Goal: Information Seeking & Learning: Learn about a topic

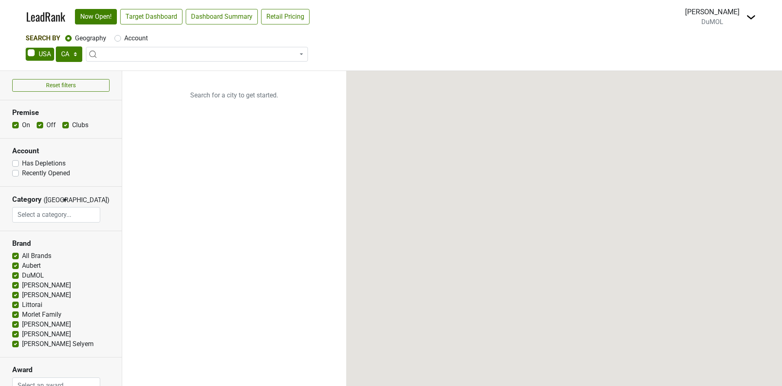
select select "CA"
select select
select select "CA"
select select
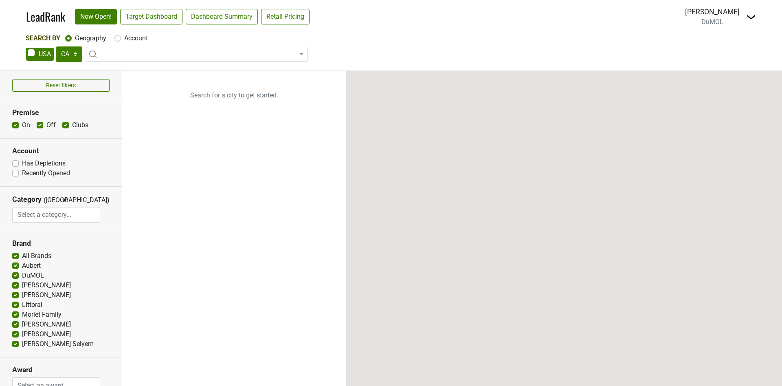
select select
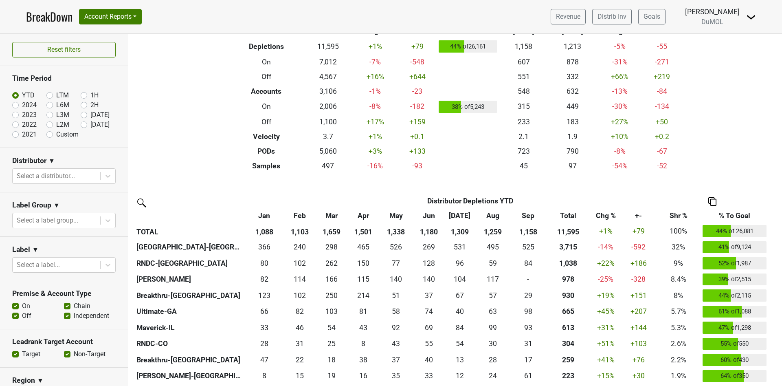
scroll to position [61, 0]
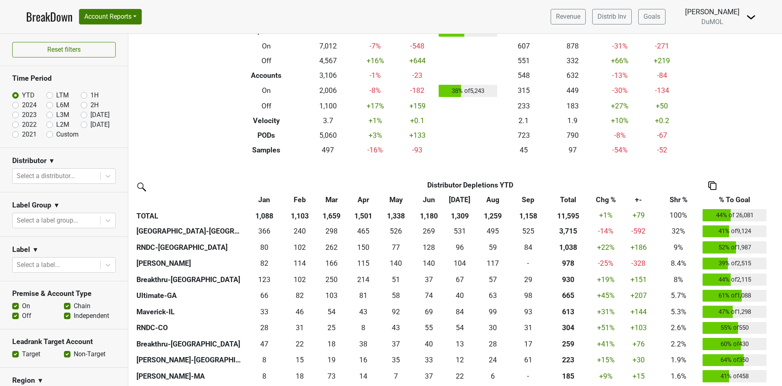
click at [535, 198] on th "Sep" at bounding box center [527, 199] width 35 height 15
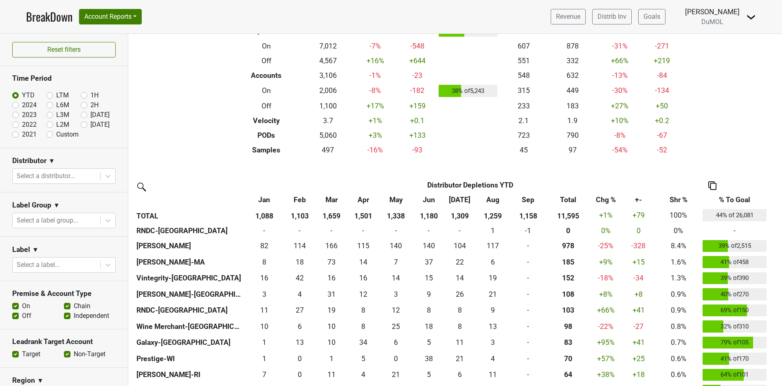
click at [535, 198] on th "Sep" at bounding box center [527, 199] width 35 height 15
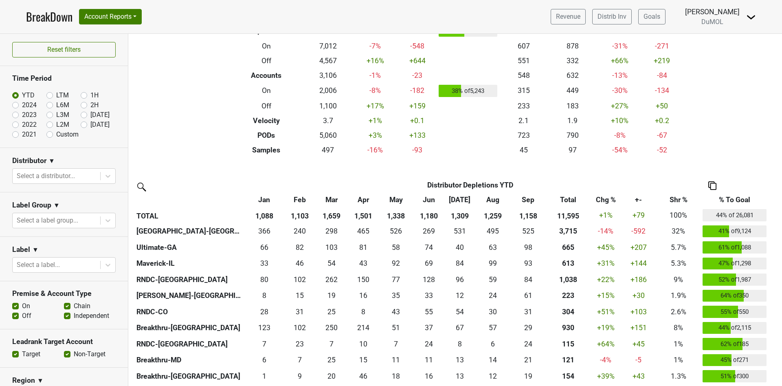
click at [572, 198] on th "Total" at bounding box center [568, 199] width 45 height 15
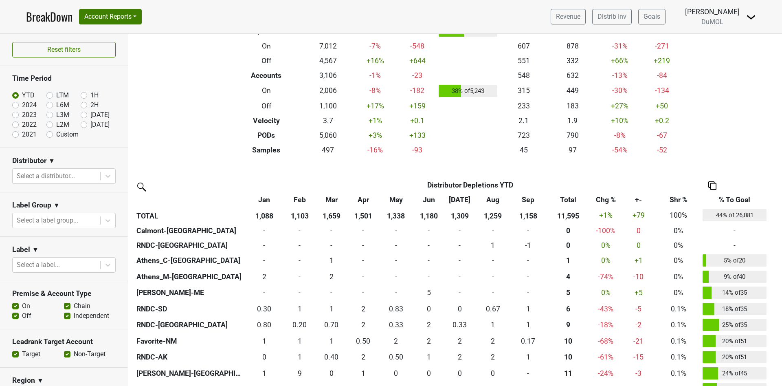
click at [572, 198] on th "Total" at bounding box center [568, 199] width 45 height 15
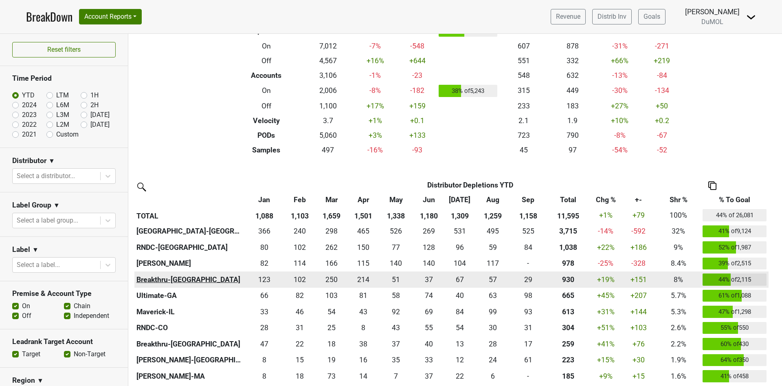
click at [161, 275] on th "Breakthru-FL" at bounding box center [189, 279] width 110 height 16
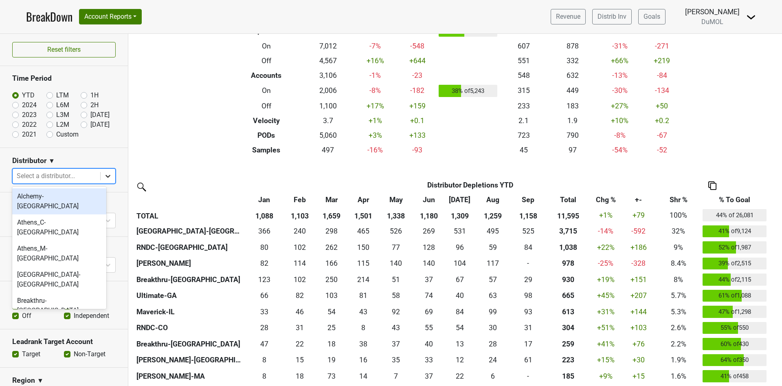
click at [104, 175] on icon at bounding box center [108, 176] width 8 height 8
click at [50, 335] on div "Breakthru-FL" at bounding box center [59, 348] width 94 height 26
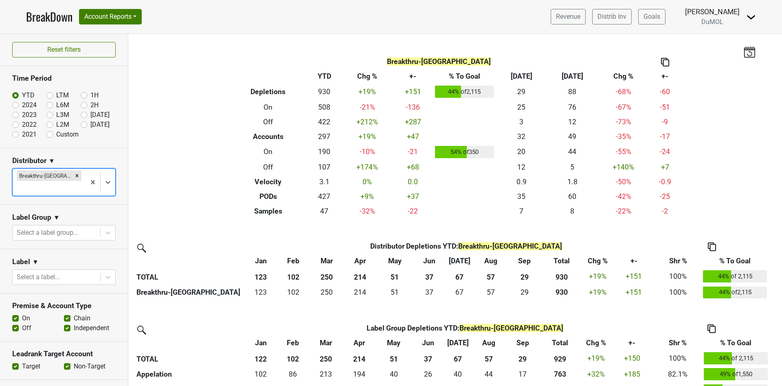
click at [22, 323] on label "Off" at bounding box center [26, 328] width 9 height 10
click at [14, 323] on input "Off" at bounding box center [15, 327] width 7 height 8
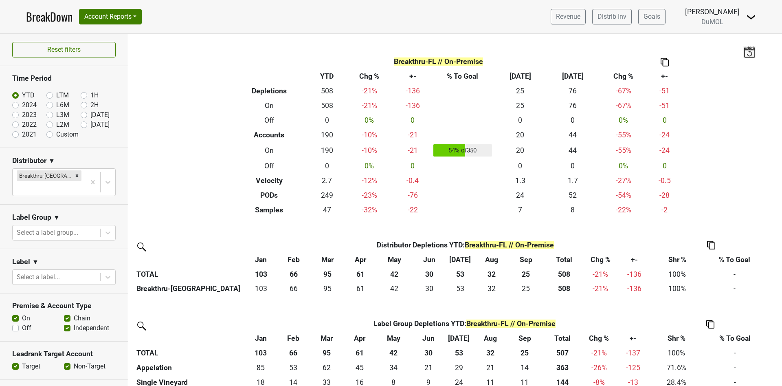
click at [22, 323] on label "Off" at bounding box center [26, 328] width 9 height 10
click at [15, 323] on input "Off" at bounding box center [15, 327] width 7 height 8
checkbox input "true"
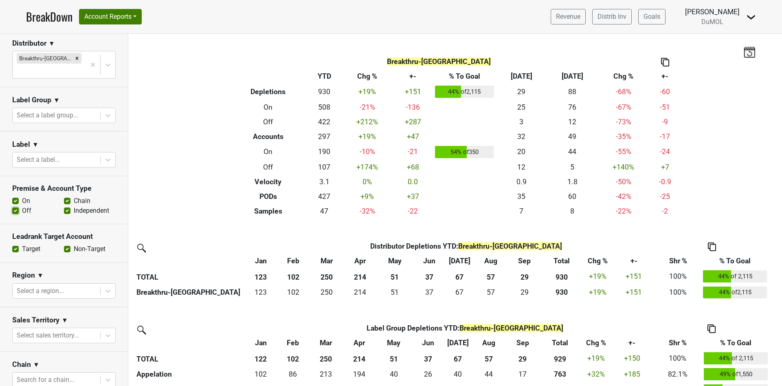
scroll to position [122, 0]
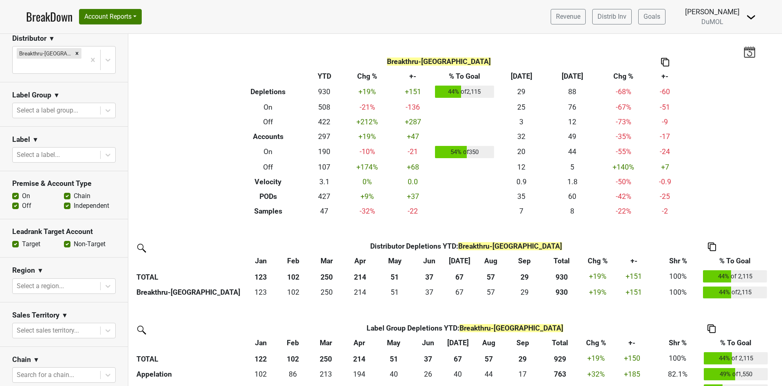
click at [74, 191] on label "Chain" at bounding box center [82, 196] width 17 height 10
click at [64, 191] on input "Chain" at bounding box center [67, 195] width 7 height 8
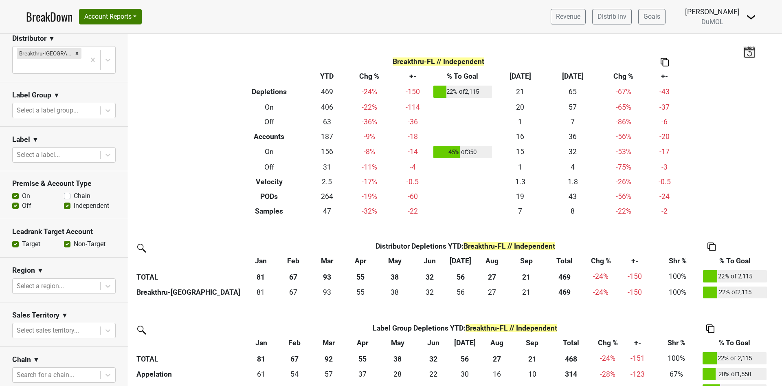
click at [74, 191] on label "Chain" at bounding box center [82, 196] width 17 height 10
click at [64, 191] on input "Chain" at bounding box center [67, 195] width 7 height 8
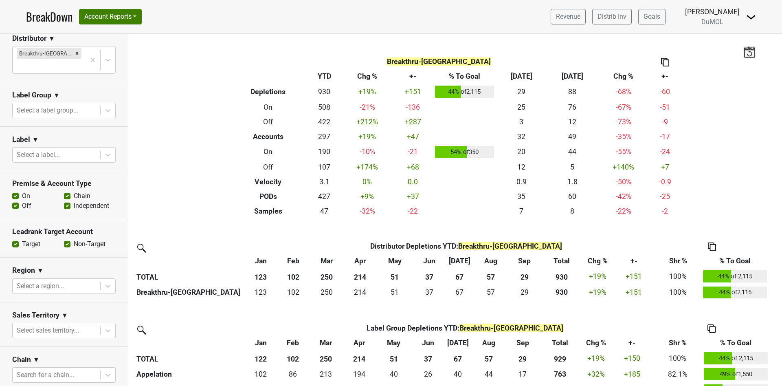
click at [64, 191] on div "Chain" at bounding box center [90, 196] width 52 height 10
click at [74, 191] on label "Chain" at bounding box center [82, 196] width 17 height 10
click at [64, 191] on input "Chain" at bounding box center [67, 195] width 7 height 8
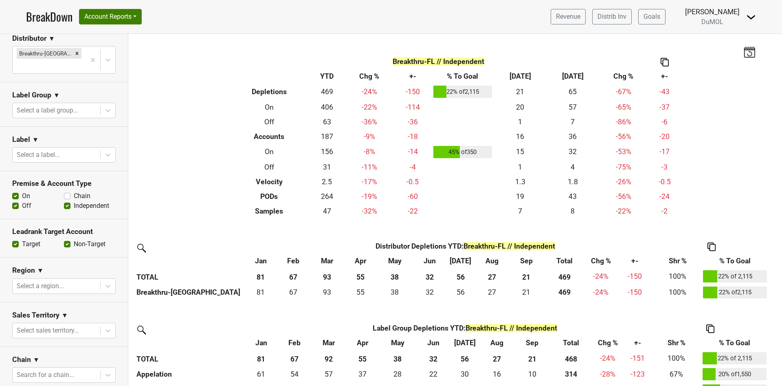
click at [74, 191] on label "Chain" at bounding box center [82, 196] width 17 height 10
click at [64, 191] on input "Chain" at bounding box center [67, 195] width 7 height 8
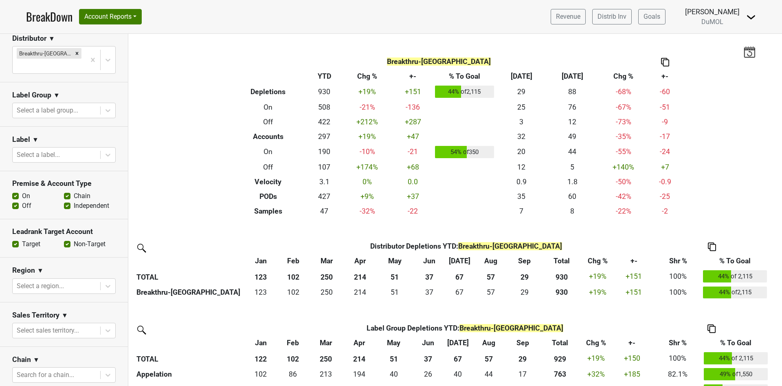
click at [74, 191] on label "Chain" at bounding box center [82, 196] width 17 height 10
click at [70, 191] on input "Chain" at bounding box center [67, 195] width 7 height 8
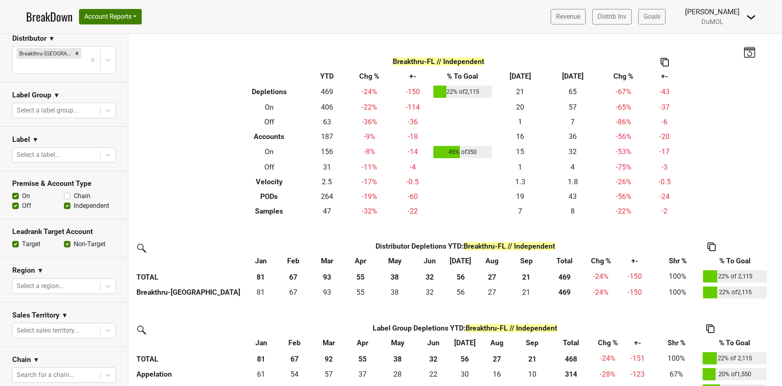
click at [74, 191] on label "Chain" at bounding box center [82, 196] width 17 height 10
click at [64, 191] on input "Chain" at bounding box center [67, 195] width 7 height 8
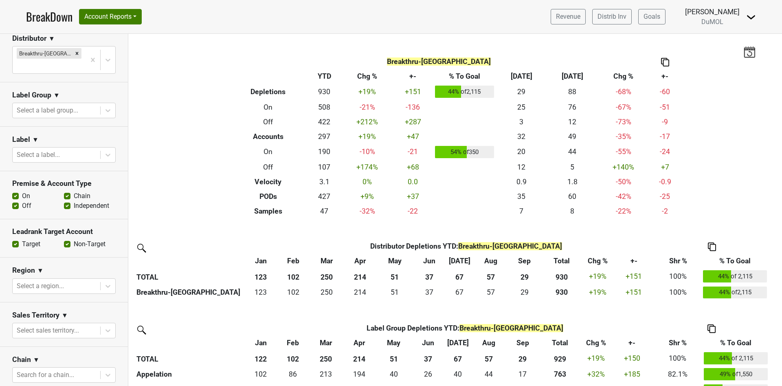
click at [74, 191] on label "Chain" at bounding box center [82, 196] width 17 height 10
click at [65, 191] on input "Chain" at bounding box center [67, 195] width 7 height 8
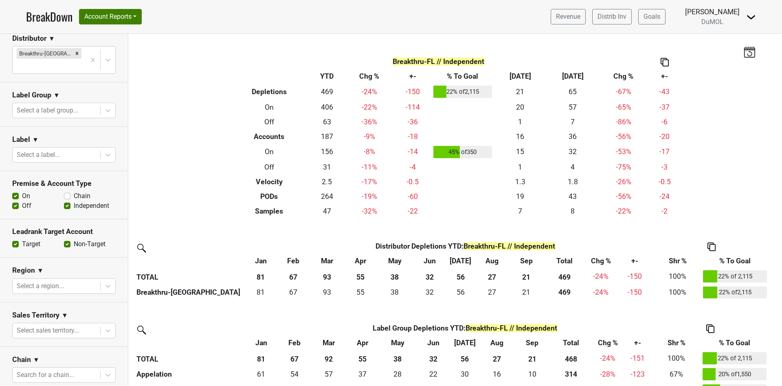
click at [745, 121] on div "Filters Breakthru-FL // Independent Breakdown Type YTD Chg % +- % To Goal Sep ‘…" at bounding box center [454, 210] width 653 height 352
click at [74, 191] on label "Chain" at bounding box center [82, 196] width 17 height 10
click at [64, 191] on input "Chain" at bounding box center [67, 195] width 7 height 8
checkbox input "true"
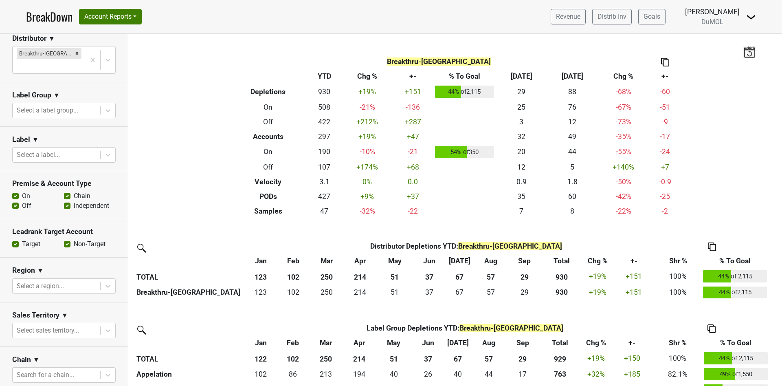
click at [711, 245] on img at bounding box center [712, 246] width 8 height 9
click at [709, 237] on div "Copy as Image Copy Img Abrv. Export to Excel" at bounding box center [711, 219] width 45 height 39
click at [709, 232] on div "Export to Excel" at bounding box center [712, 232] width 42 height 12
click at [711, 247] on img at bounding box center [712, 246] width 8 height 9
click at [706, 235] on div "Export to Excel" at bounding box center [712, 232] width 42 height 12
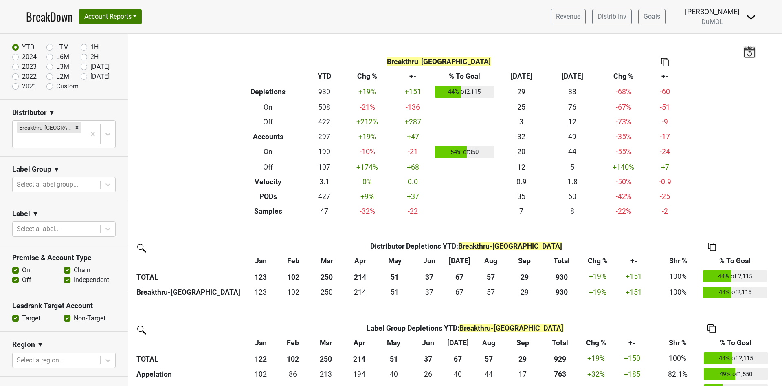
scroll to position [0, 0]
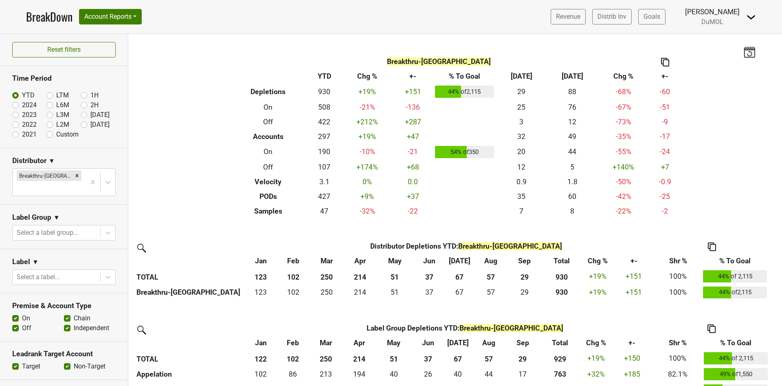
click at [22, 105] on label "2024" at bounding box center [29, 105] width 15 height 10
click at [15, 105] on input "2024" at bounding box center [28, 104] width 33 height 8
radio input "true"
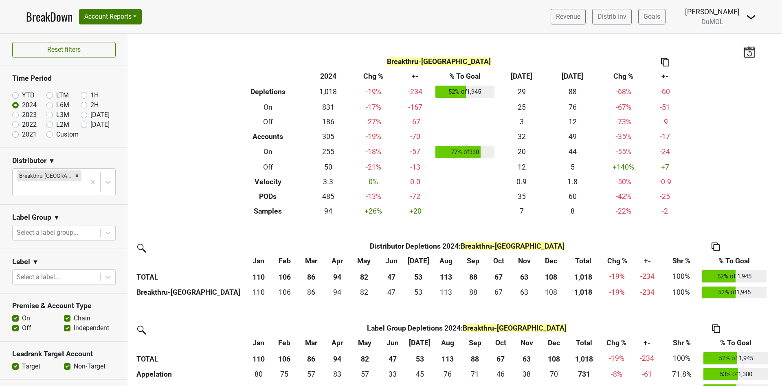
click at [715, 248] on img at bounding box center [715, 246] width 8 height 9
click at [717, 231] on div "Export to Excel" at bounding box center [715, 232] width 42 height 12
click at [74, 175] on icon "Remove Breakthru-FL" at bounding box center [77, 176] width 6 height 6
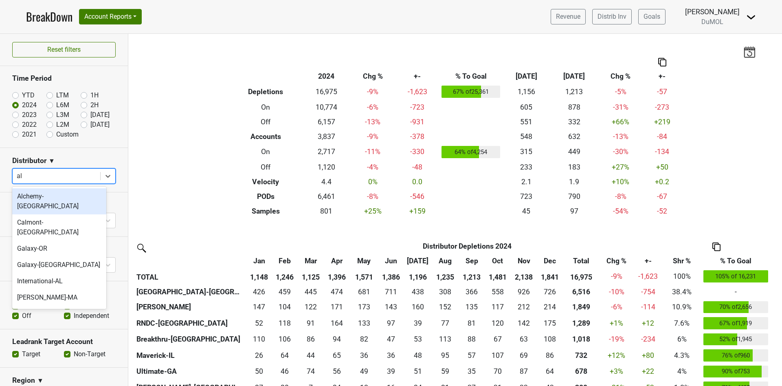
type input "a"
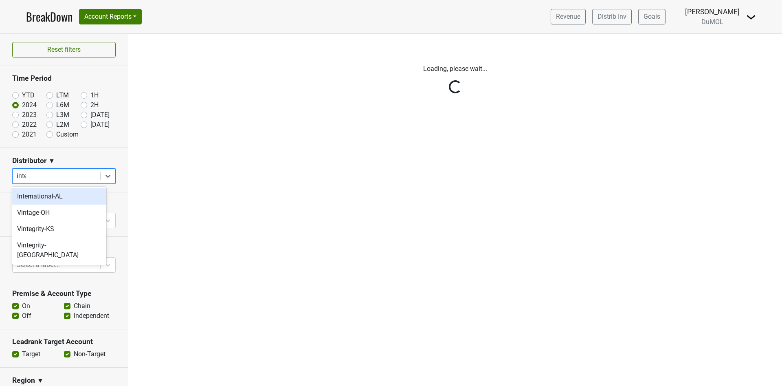
type input "inter"
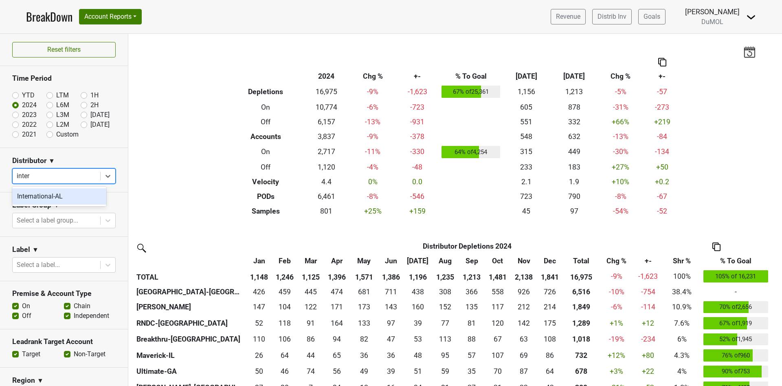
click at [65, 194] on div "International-AL" at bounding box center [59, 196] width 94 height 16
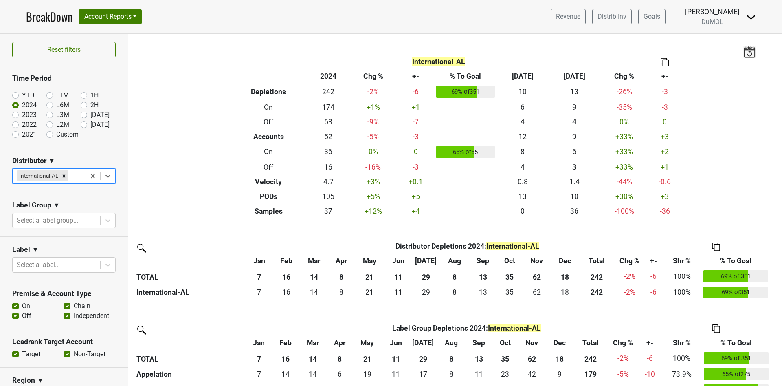
click at [22, 95] on label "YTD" at bounding box center [28, 95] width 13 height 10
click at [14, 95] on input "YTD" at bounding box center [28, 94] width 33 height 8
radio input "true"
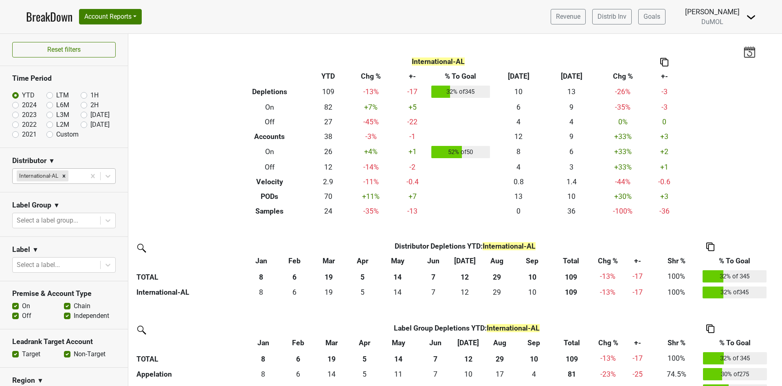
click at [22, 105] on label "2024" at bounding box center [29, 105] width 15 height 10
click at [15, 105] on input "2024" at bounding box center [28, 104] width 33 height 8
radio input "true"
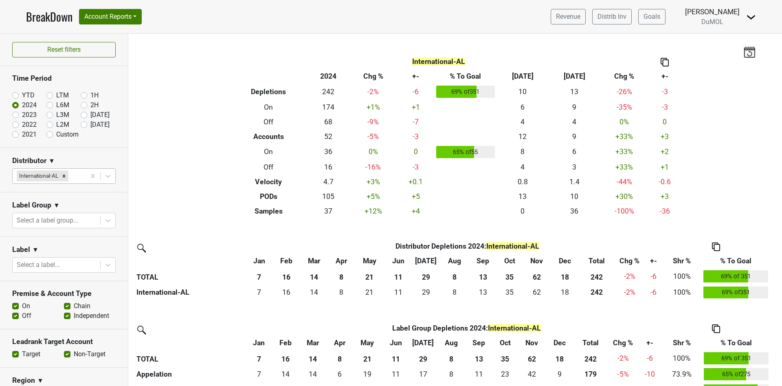
click at [22, 116] on label "2023" at bounding box center [29, 115] width 15 height 10
click at [15, 116] on input "2023" at bounding box center [28, 114] width 33 height 8
radio input "true"
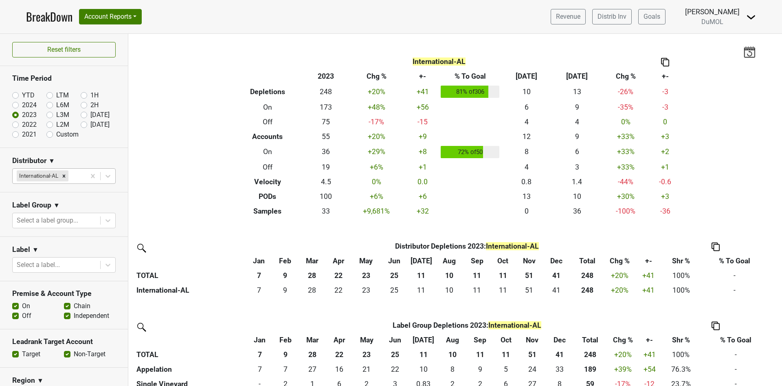
click at [22, 124] on label "2022" at bounding box center [29, 125] width 15 height 10
click at [15, 124] on input "2022" at bounding box center [28, 124] width 33 height 8
radio input "true"
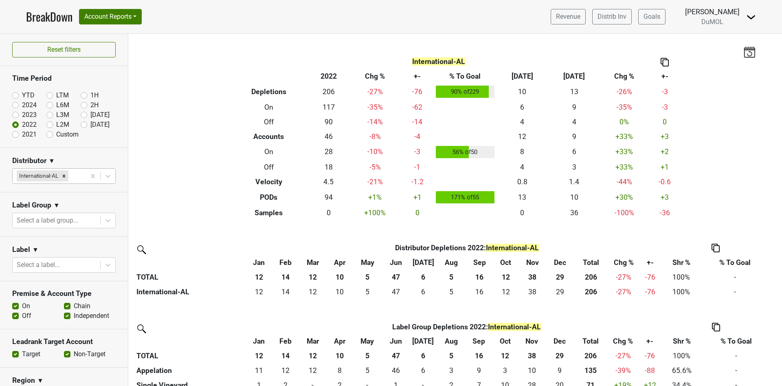
click at [22, 135] on label "2021" at bounding box center [29, 134] width 15 height 10
click at [14, 135] on input "2021" at bounding box center [28, 133] width 33 height 8
radio input "true"
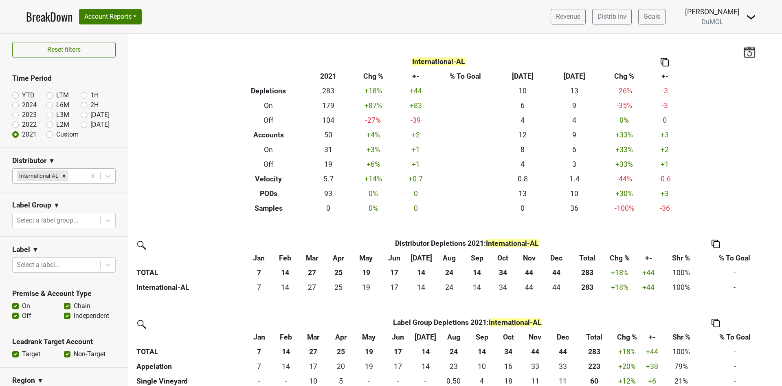
click at [22, 104] on label "2024" at bounding box center [29, 105] width 15 height 10
click at [15, 104] on input "2024" at bounding box center [28, 104] width 33 height 8
radio input "true"
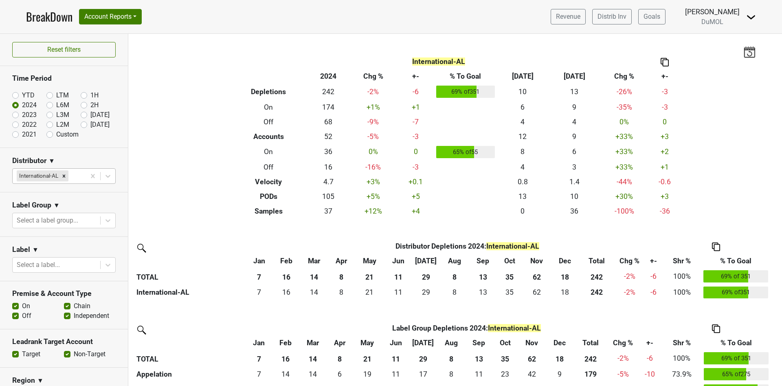
click at [22, 93] on label "YTD" at bounding box center [28, 95] width 13 height 10
click at [14, 93] on input "YTD" at bounding box center [28, 94] width 33 height 8
radio input "true"
